Goal: Check status: Check status

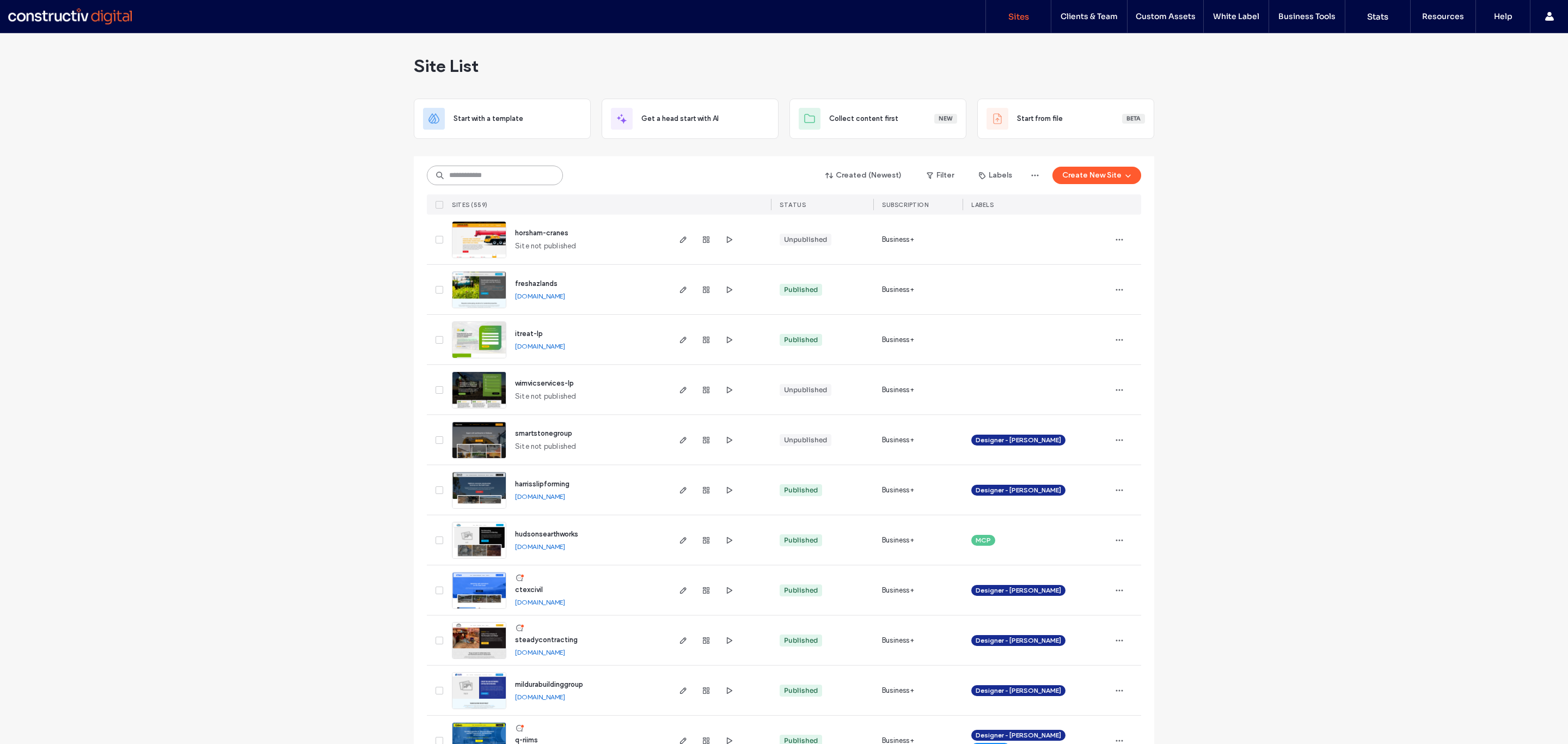
click at [477, 177] on input at bounding box center [495, 176] width 136 height 20
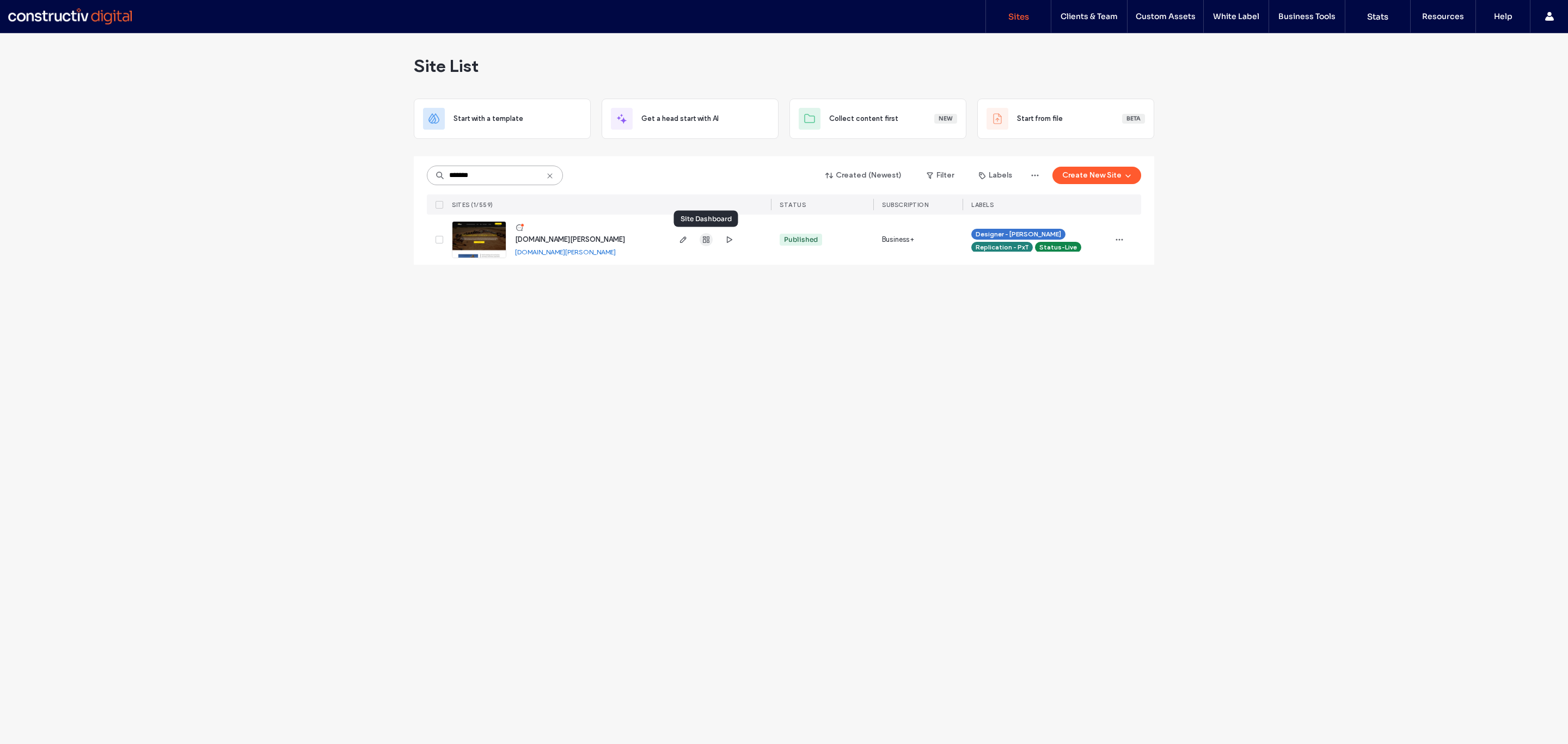
type input "*******"
click at [707, 238] on use "button" at bounding box center [706, 240] width 7 height 7
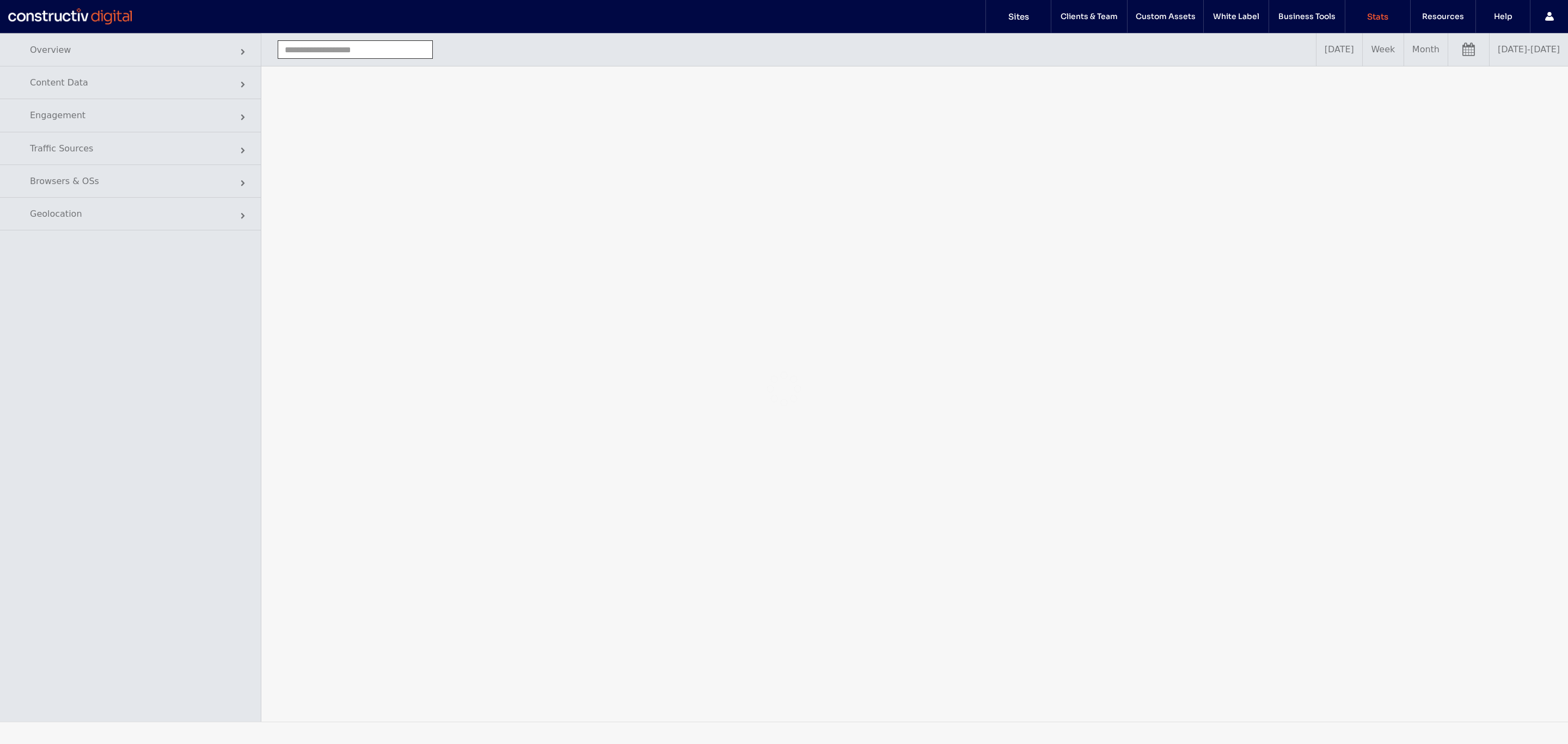
type input "**********"
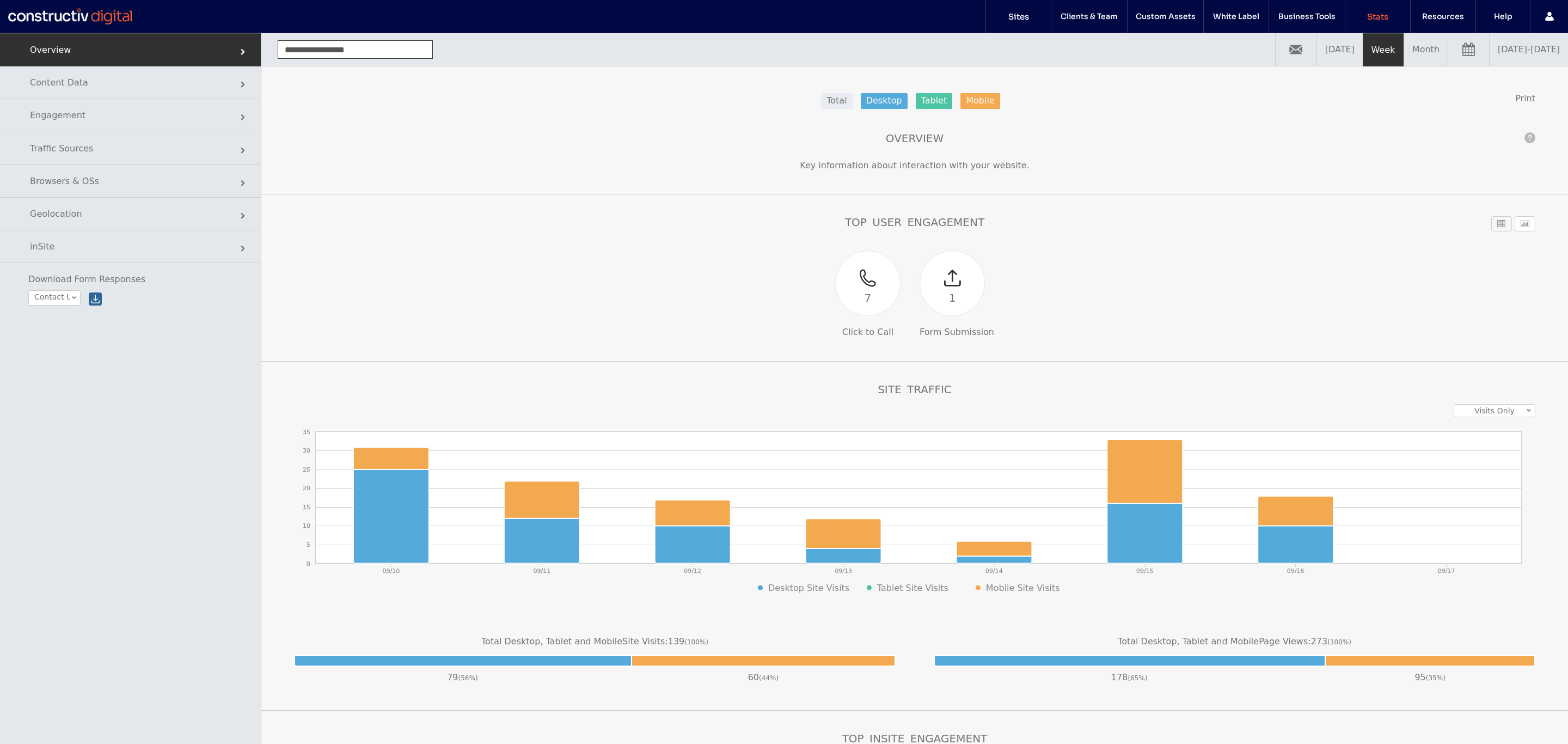
click at [1529, 48] on link "[DATE] - [DATE]" at bounding box center [1528, 49] width 78 height 33
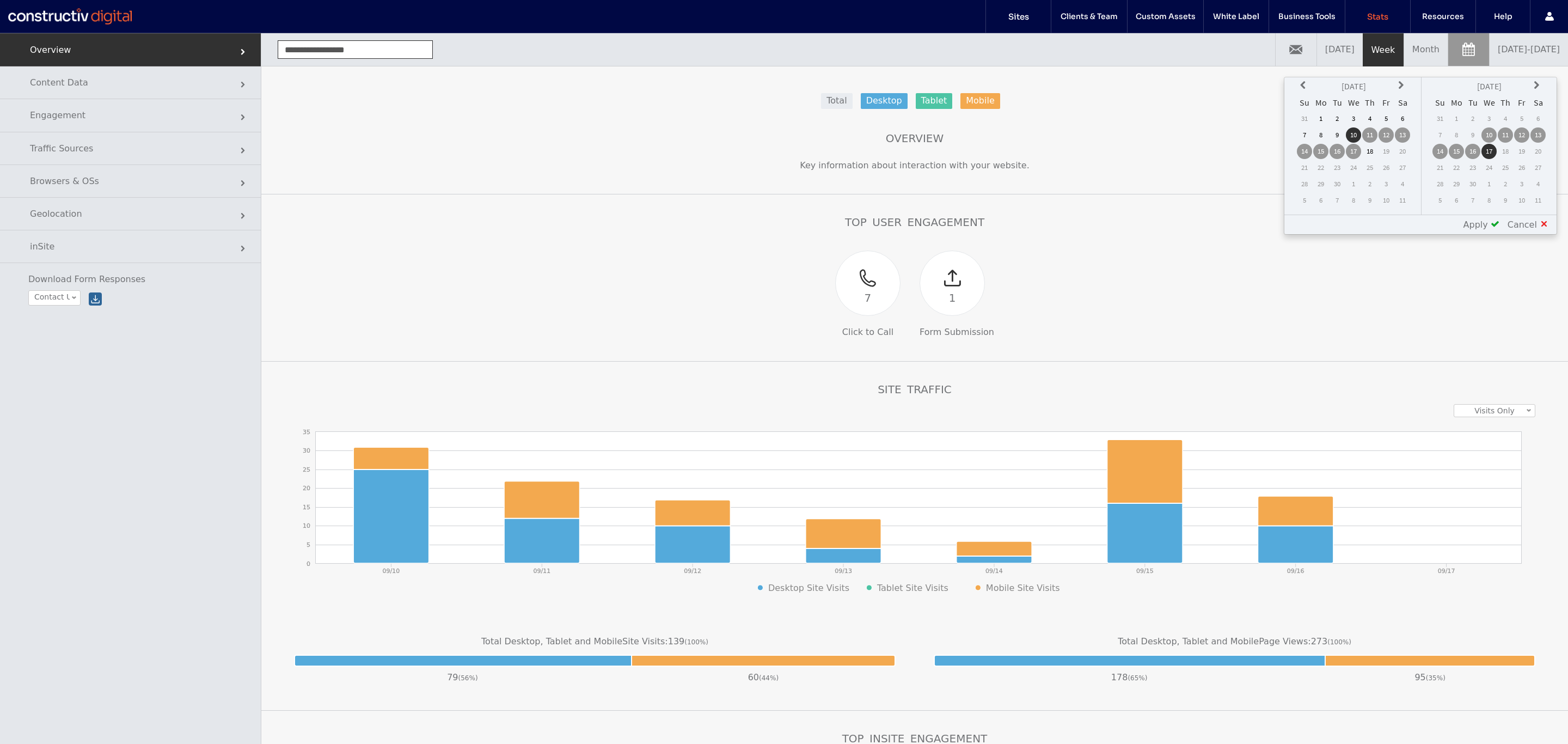
click at [1304, 81] on icon at bounding box center [1304, 85] width 9 height 9
click at [1309, 133] on td "1" at bounding box center [1304, 135] width 16 height 16
click at [1441, 116] on td "31" at bounding box center [1440, 118] width 16 height 16
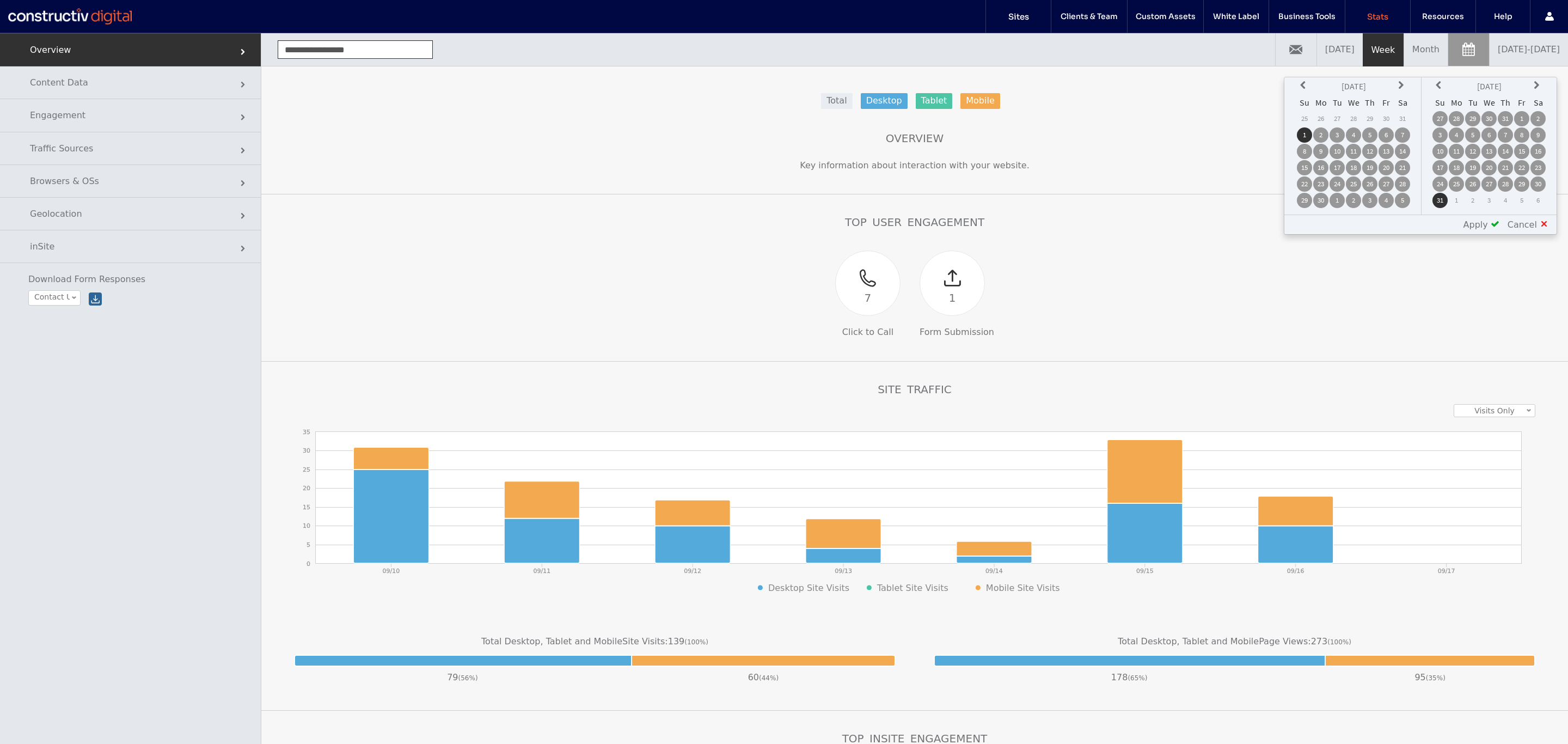
click at [1488, 221] on span "Apply" at bounding box center [1475, 224] width 25 height 11
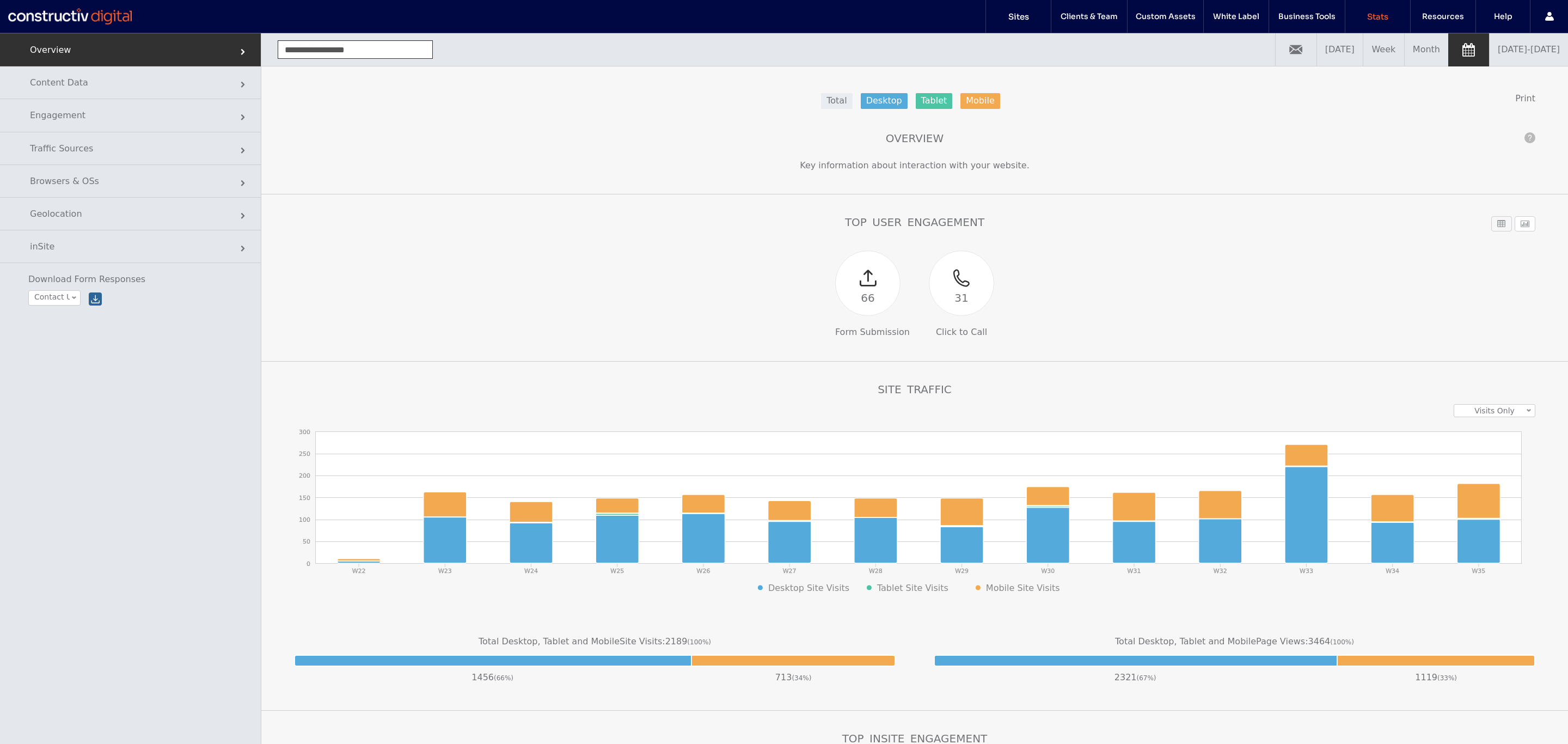
click at [1504, 49] on link "[DATE] - [DATE]" at bounding box center [1528, 49] width 78 height 33
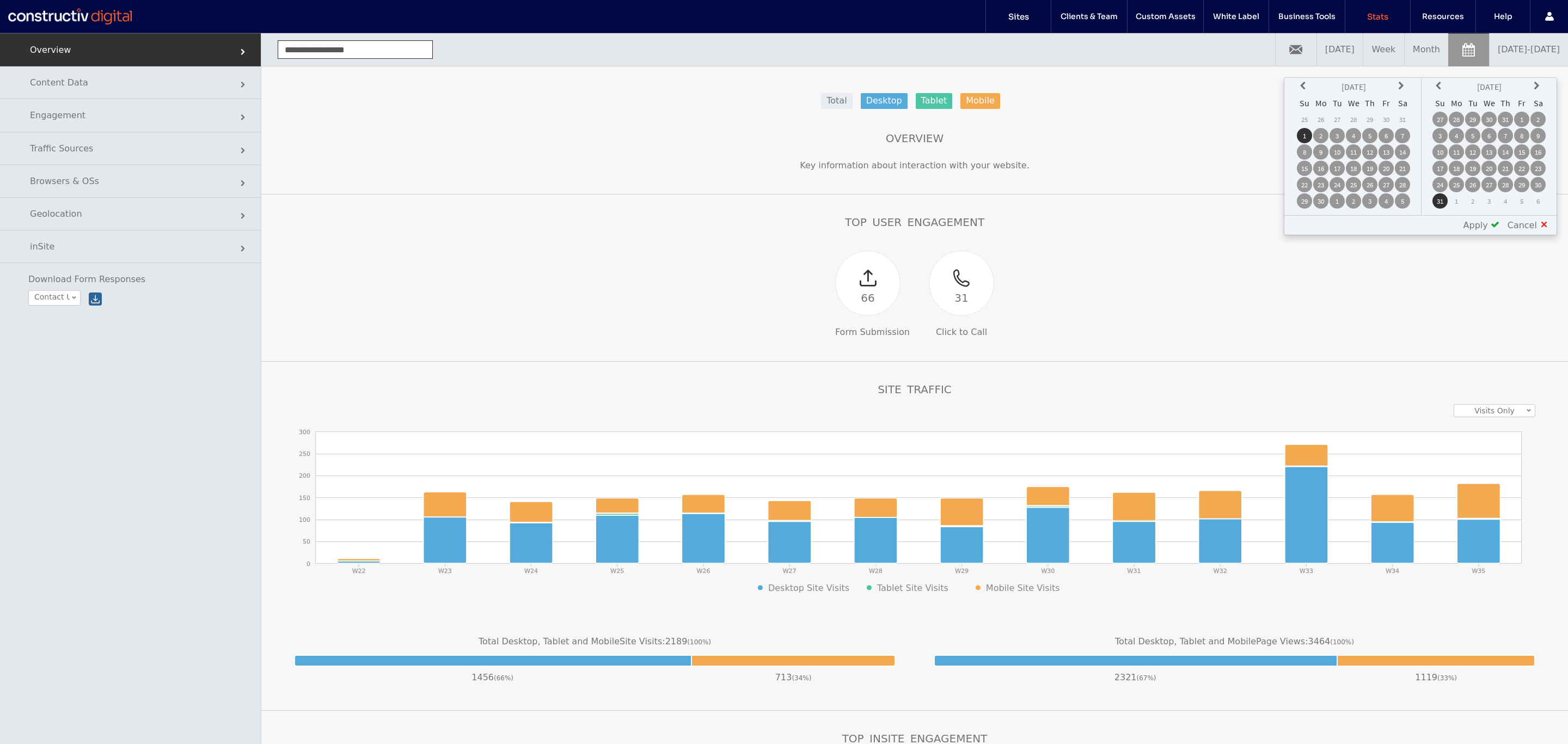
click at [1348, 294] on div "66 Form Submission 31 Click to Call" at bounding box center [915, 293] width 1241 height 86
